Goal: Transaction & Acquisition: Purchase product/service

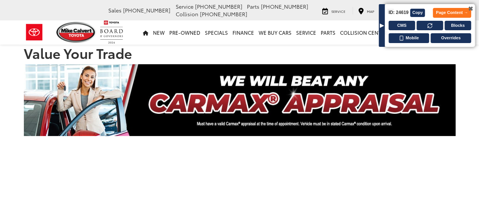
click at [396, 28] on button "CMS" at bounding box center [401, 26] width 26 height 10
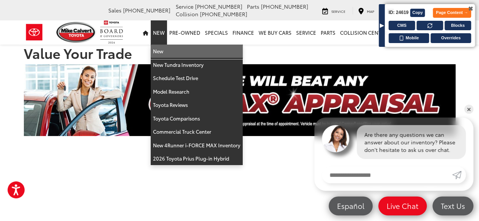
click at [171, 54] on link "New" at bounding box center [197, 52] width 92 height 14
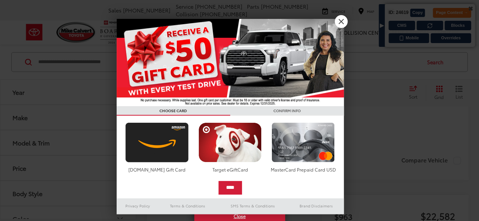
scroll to position [151, 0]
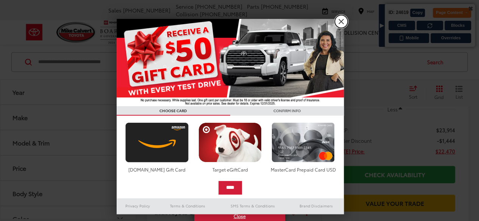
click at [339, 20] on link "X" at bounding box center [340, 21] width 13 height 13
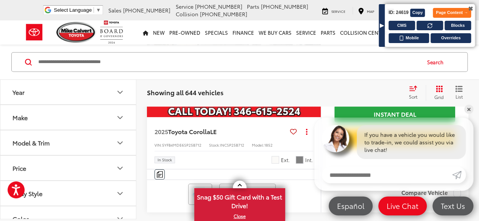
scroll to position [226, 0]
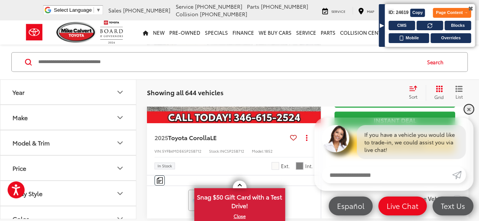
drag, startPoint x: 469, startPoint y: 107, endPoint x: 466, endPoint y: 112, distance: 5.8
click at [469, 107] on link "✕" at bounding box center [468, 109] width 9 height 9
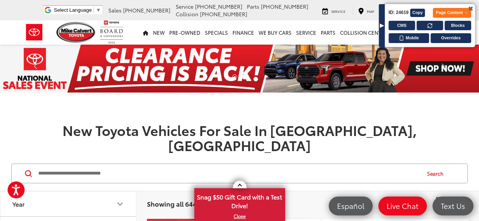
scroll to position [76, 0]
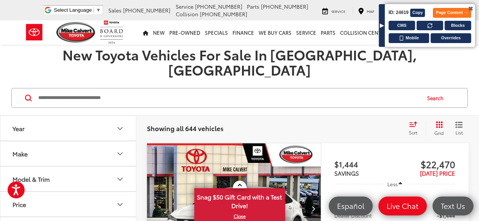
click at [191, 144] on img "2025 Toyota Corolla LE 0" at bounding box center [233, 208] width 175 height 131
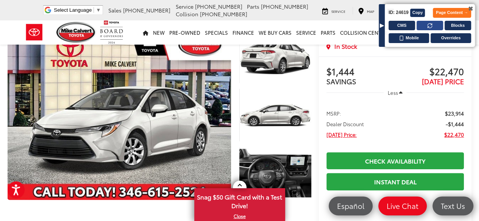
click at [435, 26] on button at bounding box center [429, 26] width 26 height 10
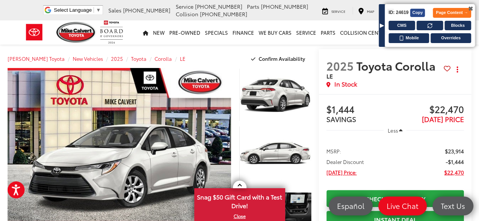
click at [411, 12] on button "Copy" at bounding box center [417, 13] width 15 height 8
click at [413, 12] on button "Copy" at bounding box center [417, 13] width 15 height 8
click at [428, 25] on icon at bounding box center [429, 25] width 5 height 5
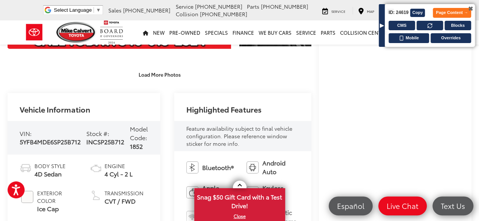
scroll to position [76, 0]
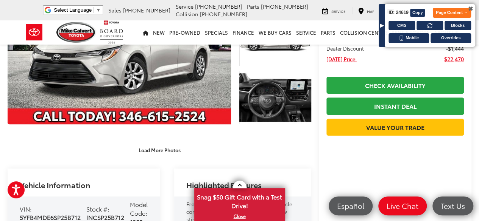
click at [381, 24] on div "▶" at bounding box center [381, 25] width 6 height 43
